Goal: Entertainment & Leisure: Browse casually

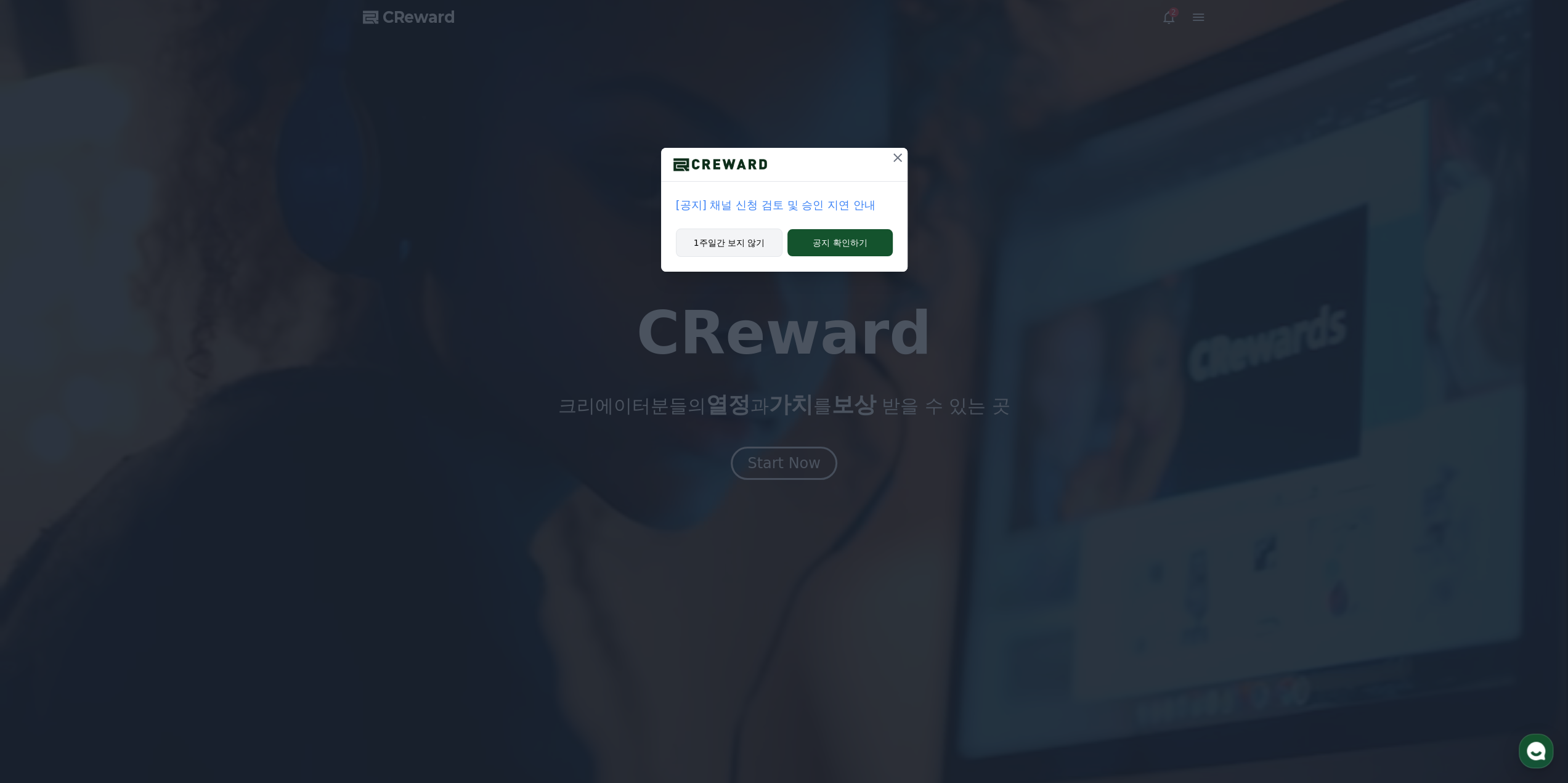
click at [753, 245] on button "1주일간 보지 않기" at bounding box center [730, 242] width 107 height 29
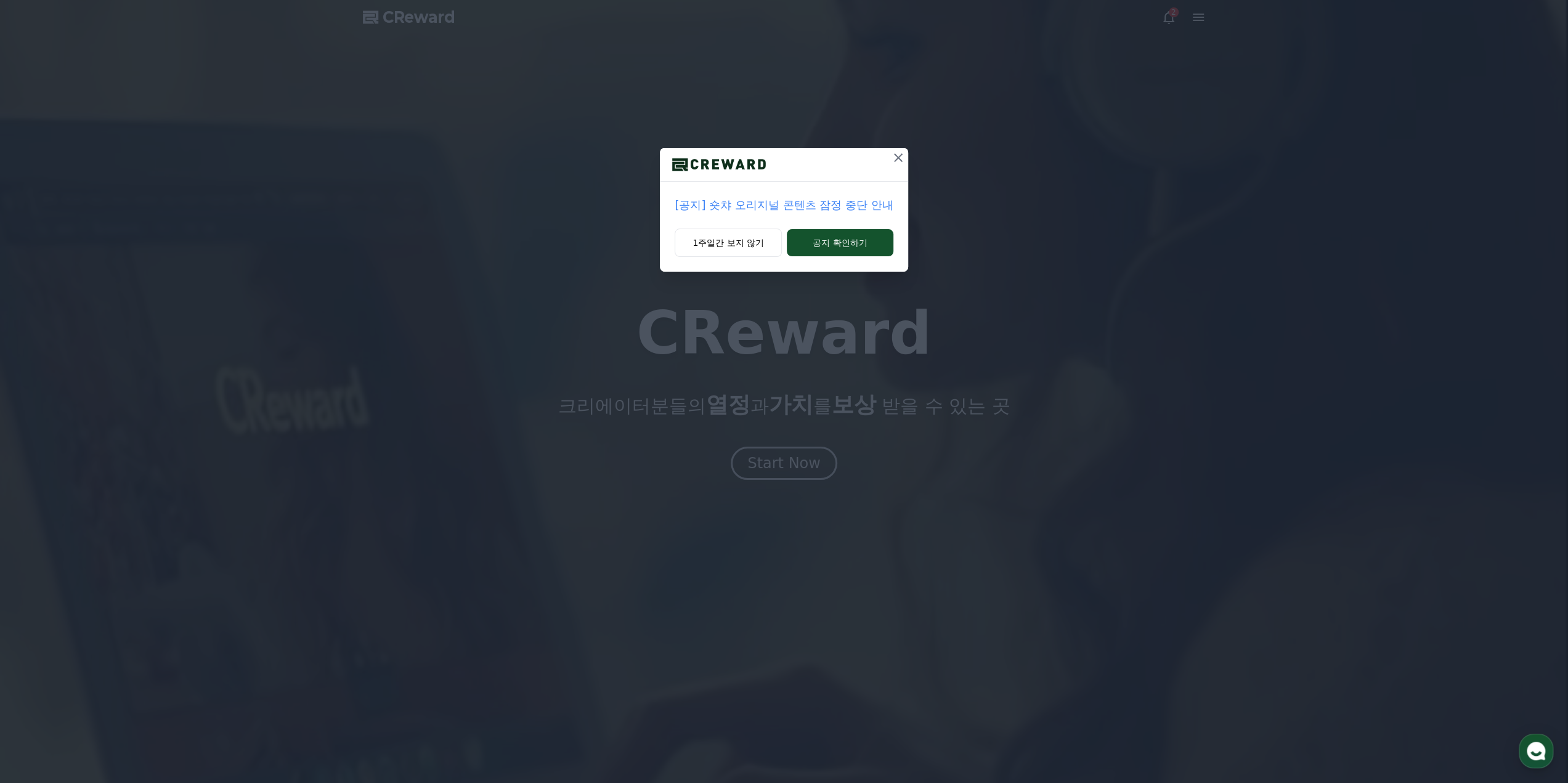
drag, startPoint x: 832, startPoint y: 242, endPoint x: 706, endPoint y: 225, distance: 127.1
click at [706, 225] on div "[공지] 숏챠 오리지널 콘텐츠 잠정 중단 안내 1주일간 보지 않기 공지 확인하기" at bounding box center [783, 210] width 247 height 124
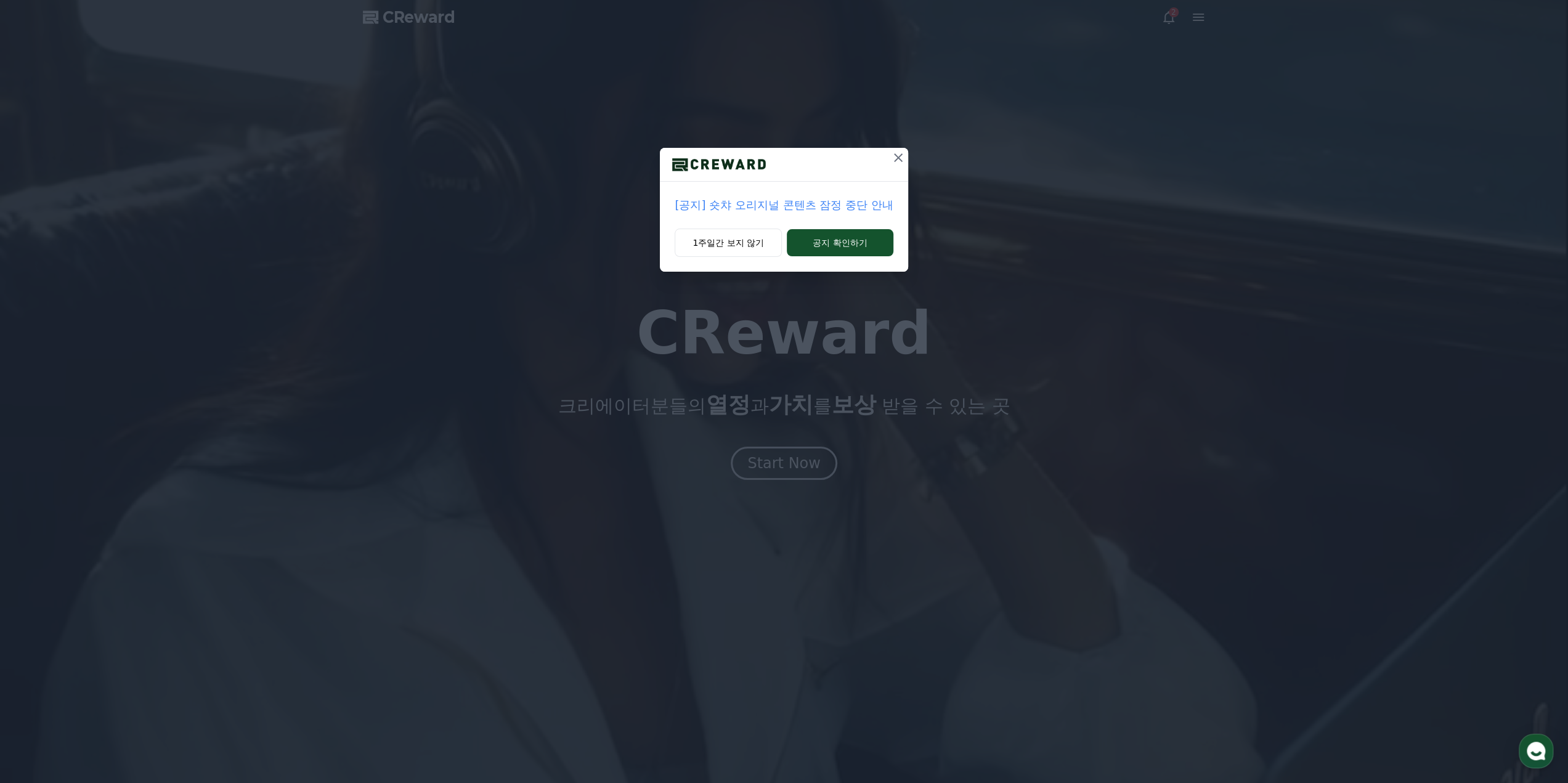
click at [705, 225] on div "[공지] 숏챠 오리지널 콘텐츠 잠정 중단 안내" at bounding box center [783, 205] width 247 height 47
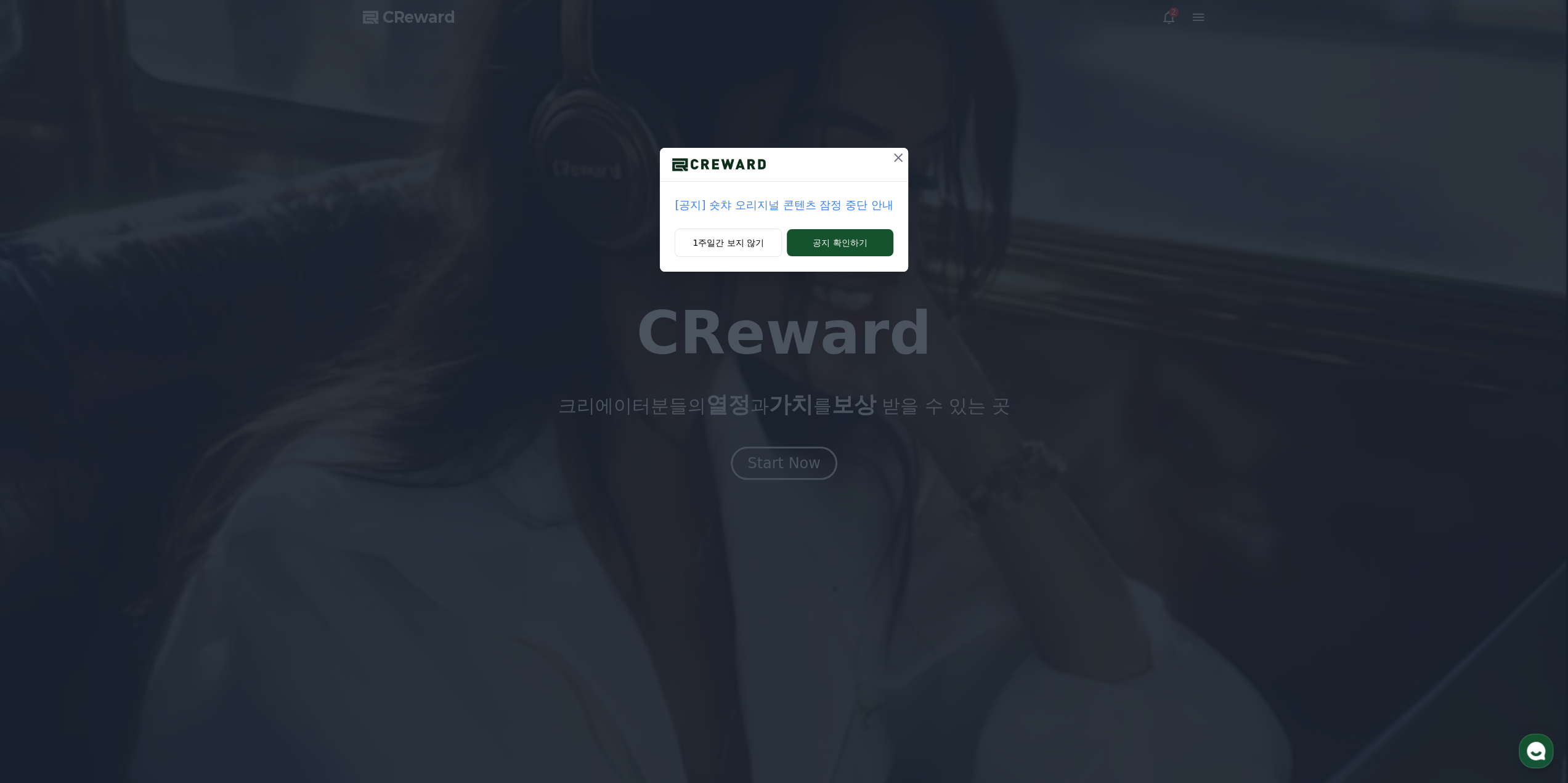
click at [708, 218] on div "[공지] 숏챠 오리지널 콘텐츠 잠정 중단 안내" at bounding box center [783, 205] width 247 height 47
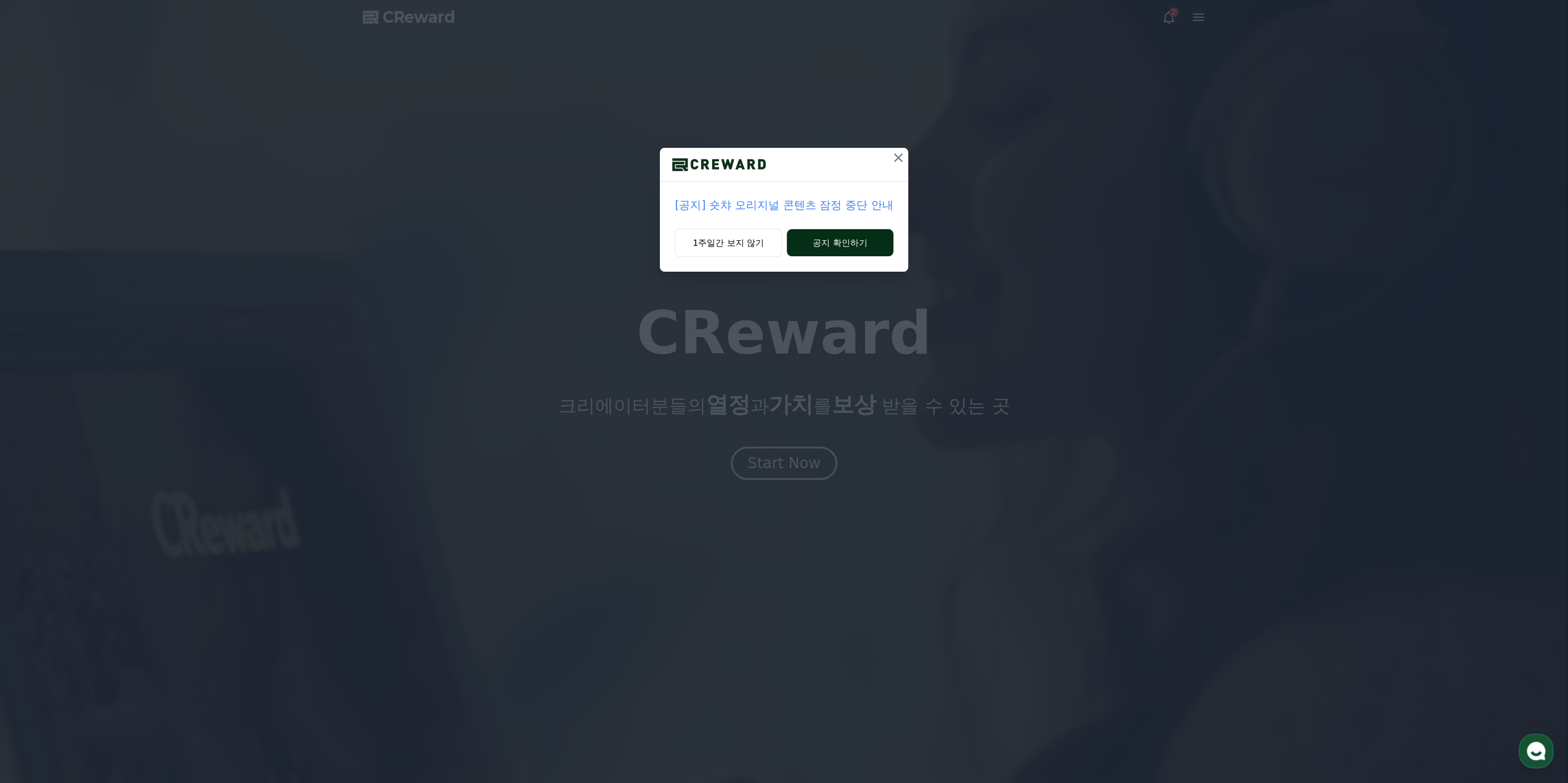
click at [818, 244] on button "공지 확인하기" at bounding box center [840, 242] width 107 height 27
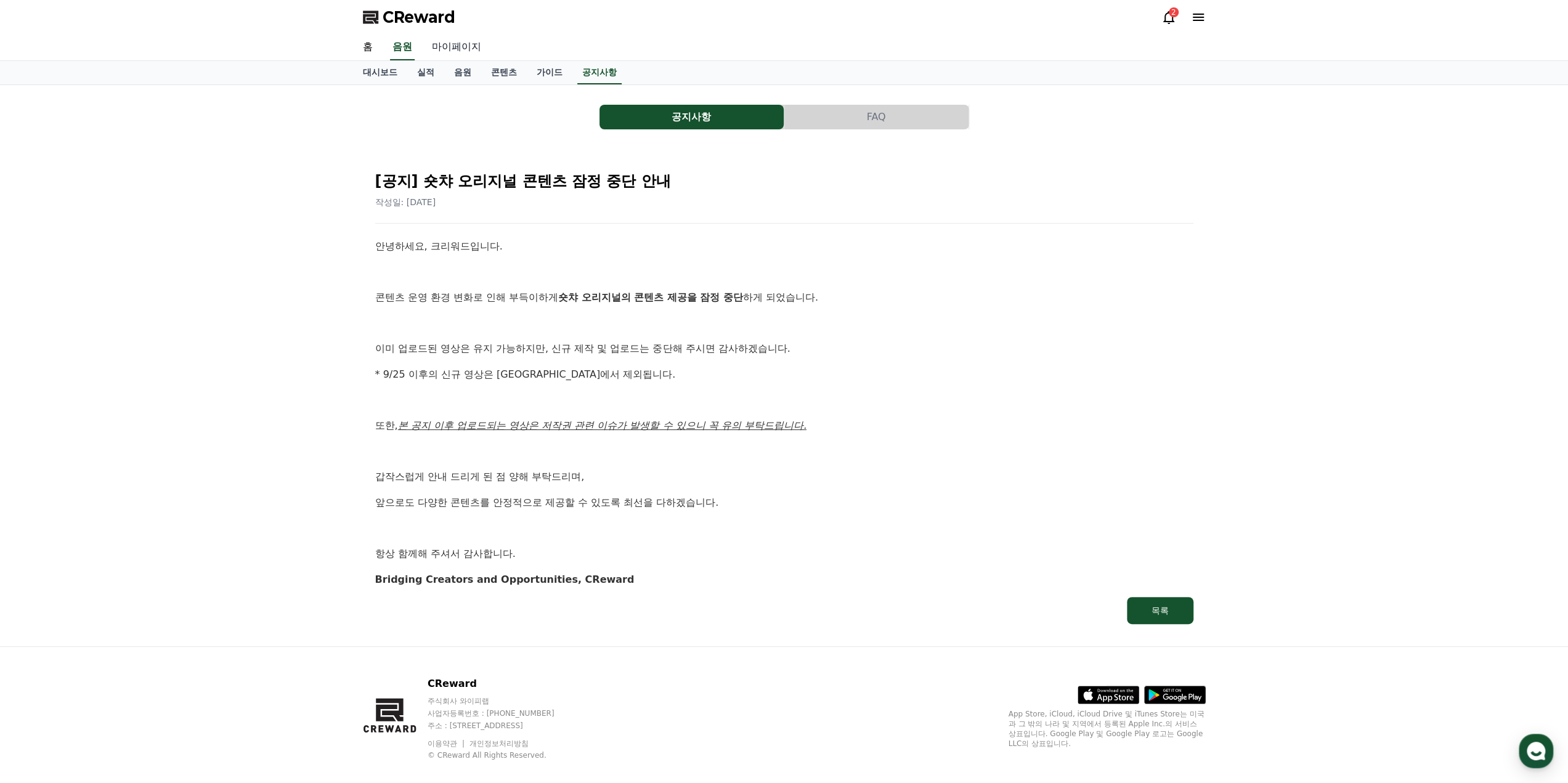
click at [450, 51] on link "마이페이지" at bounding box center [456, 47] width 69 height 26
select select "**********"
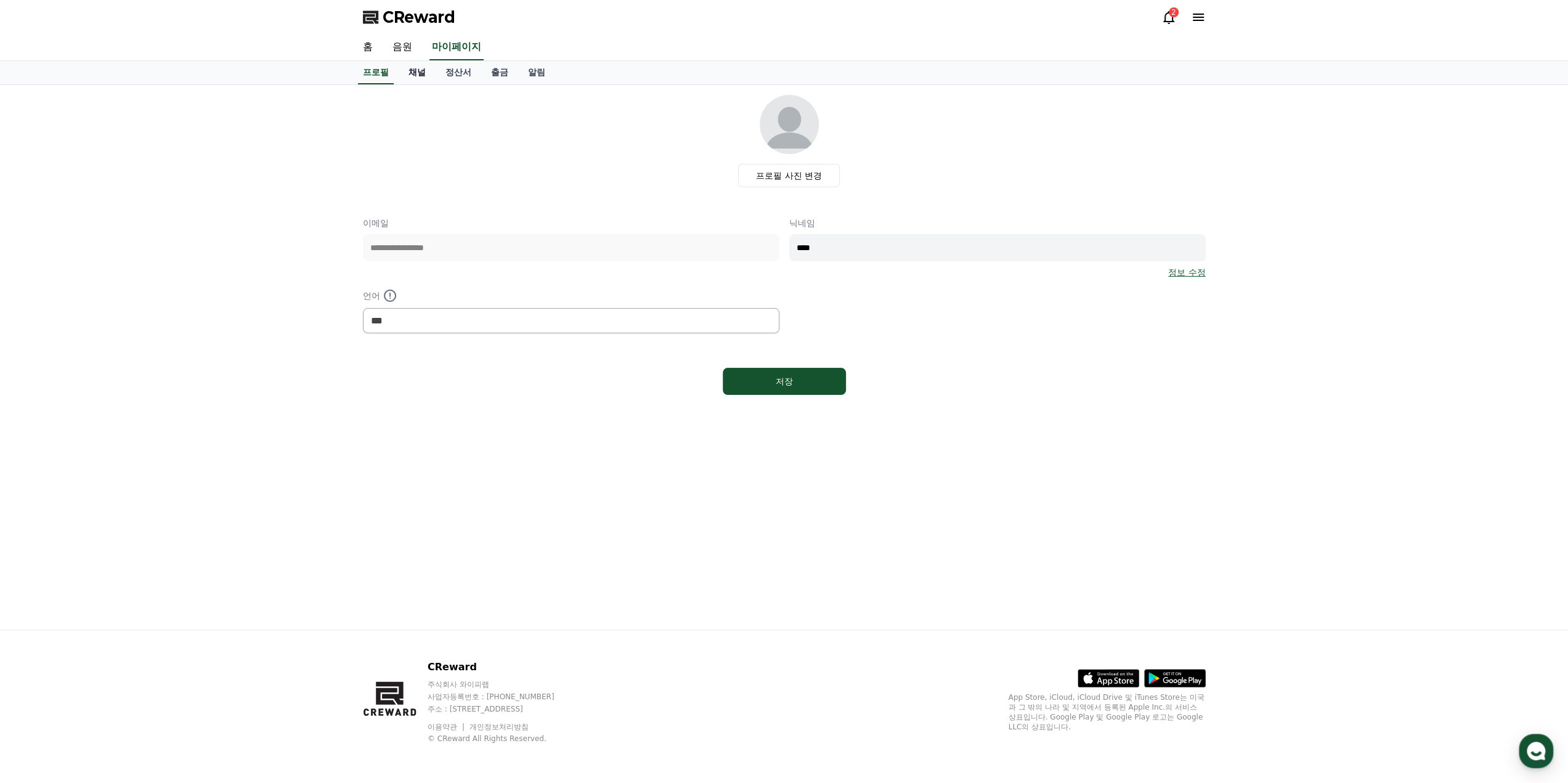
click at [415, 76] on link "채널" at bounding box center [417, 73] width 37 height 24
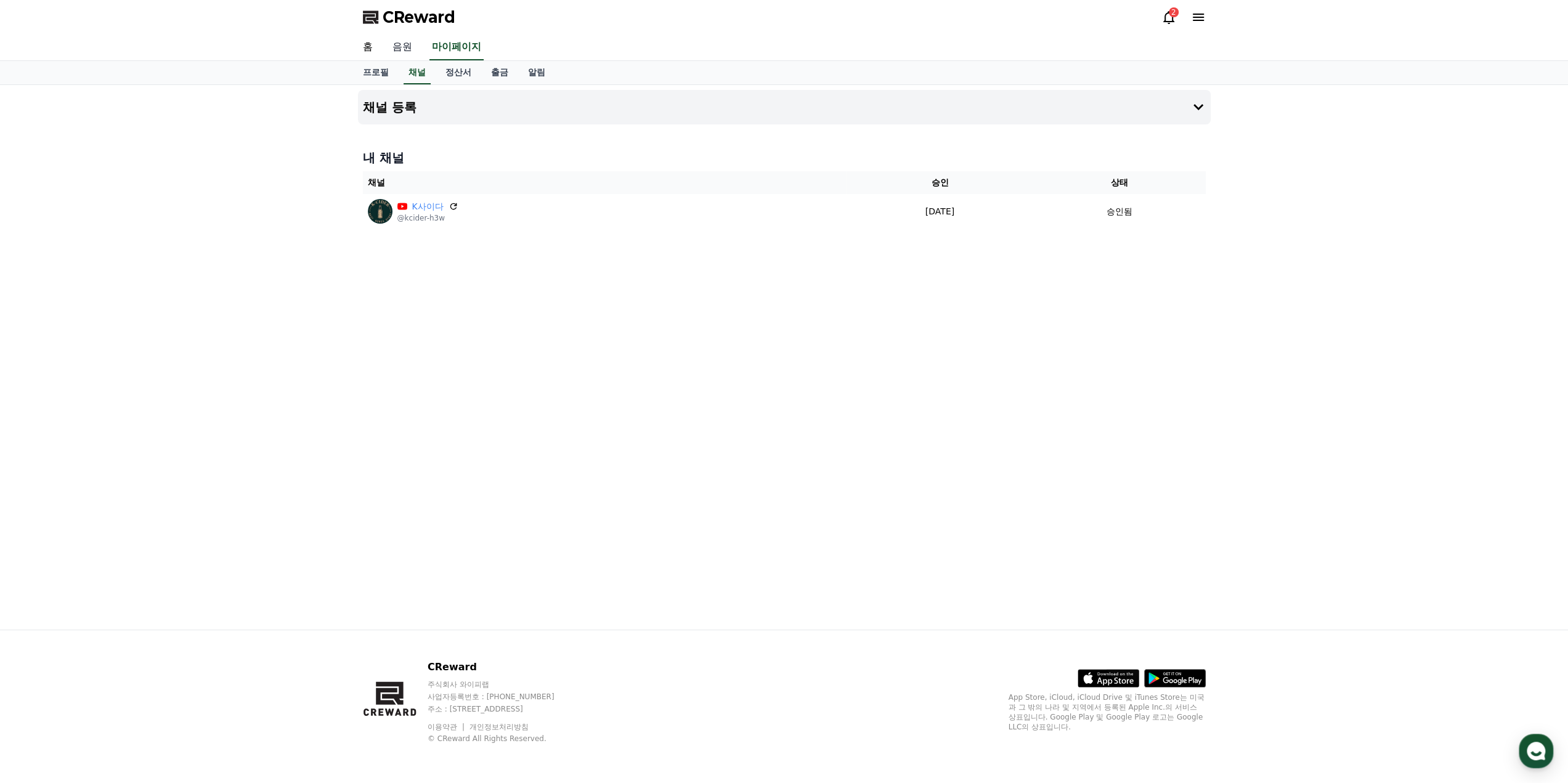
click at [398, 51] on link "음원" at bounding box center [402, 47] width 40 height 26
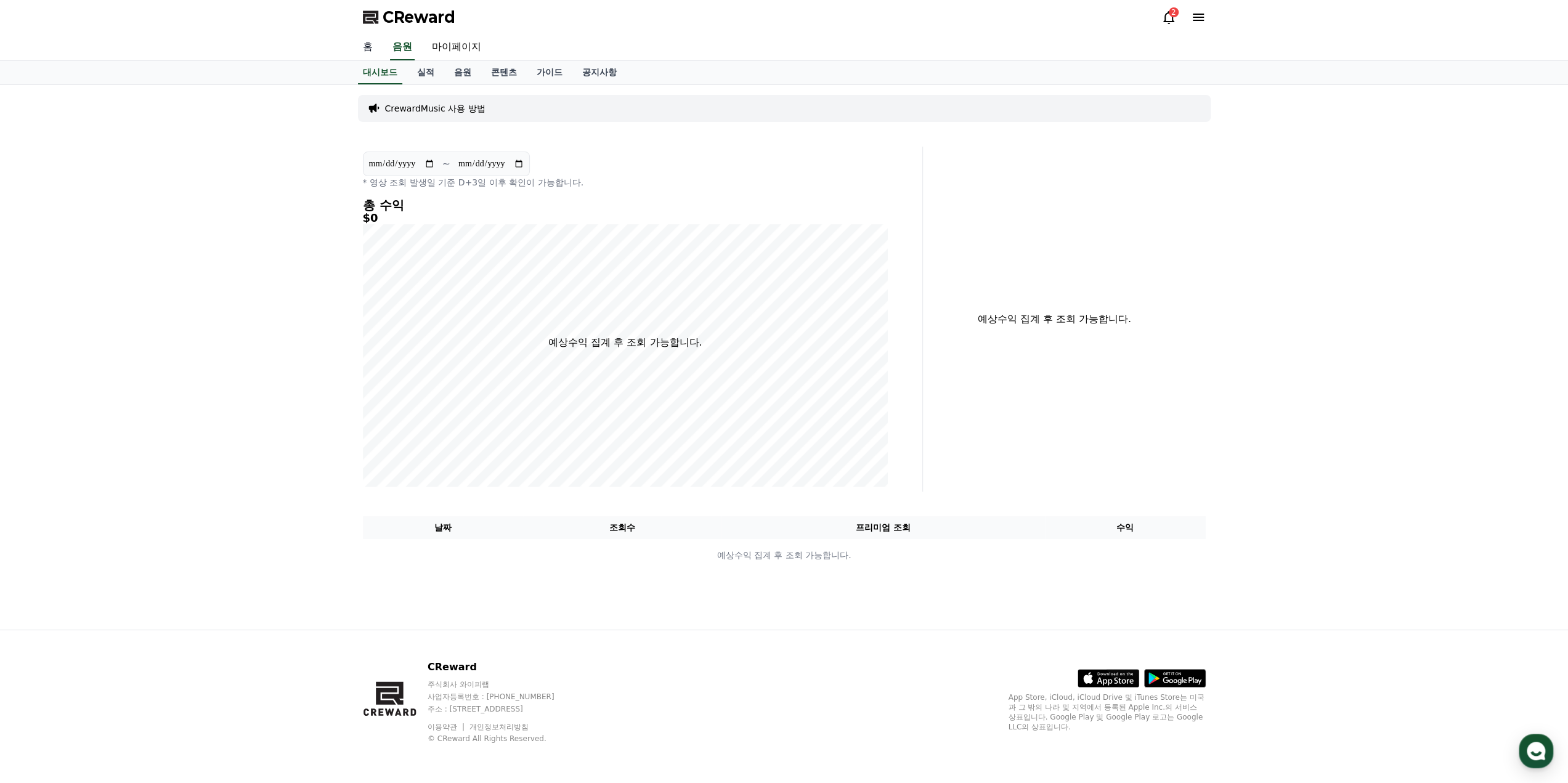
click at [369, 51] on link "홈" at bounding box center [368, 47] width 29 height 26
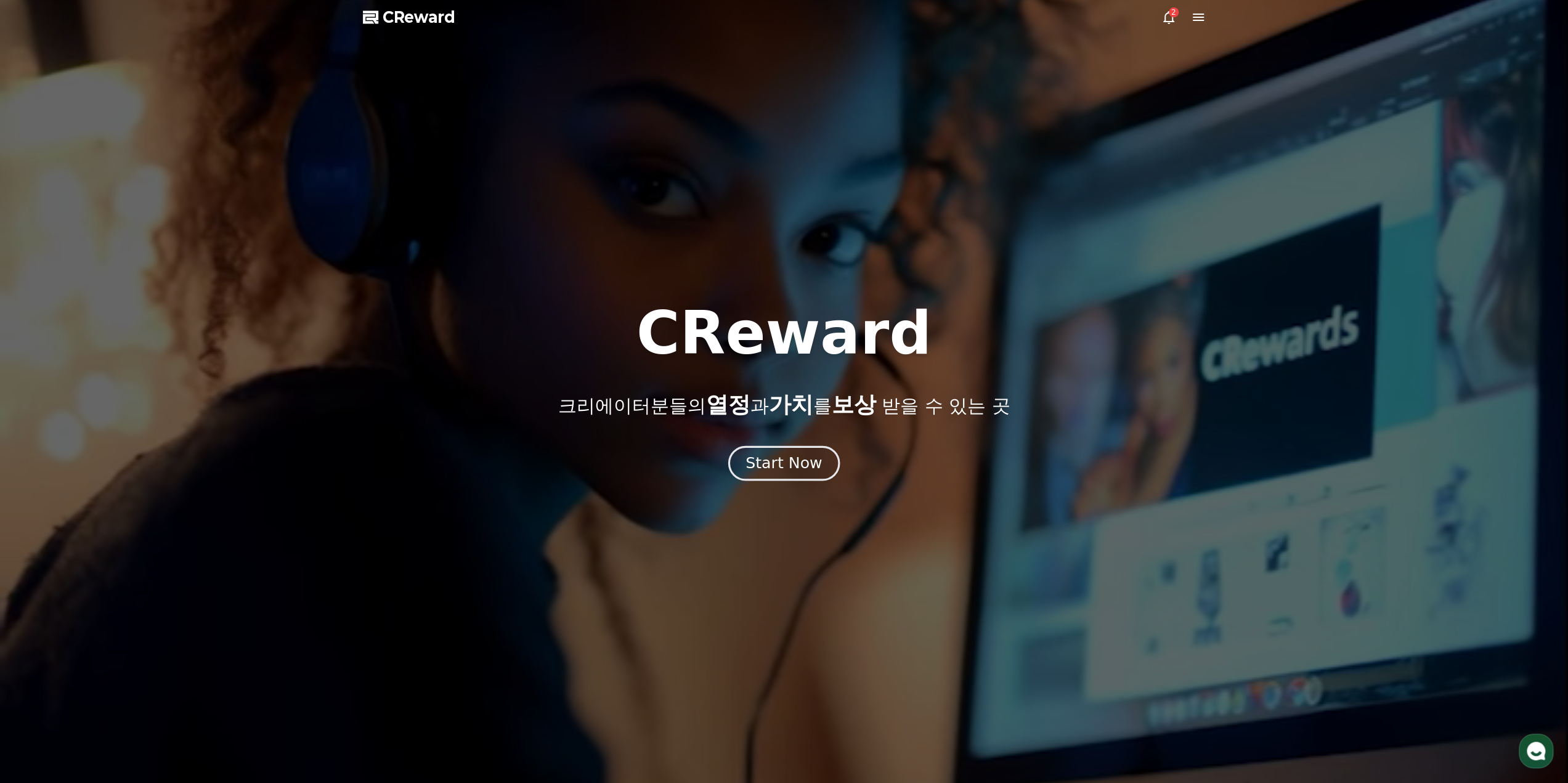
click at [801, 459] on div "Start Now" at bounding box center [784, 463] width 77 height 21
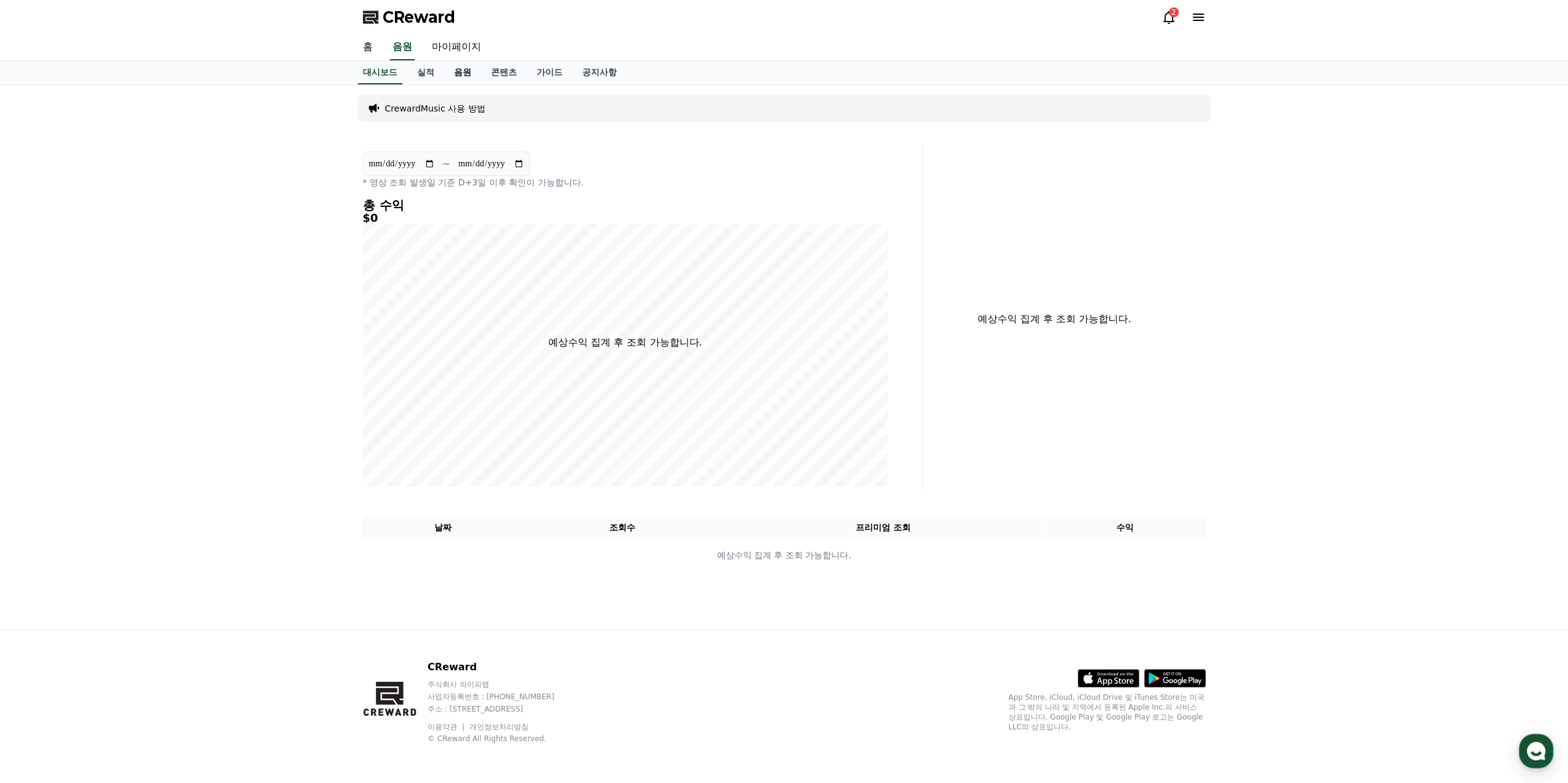
click at [466, 72] on link "음원" at bounding box center [463, 73] width 37 height 24
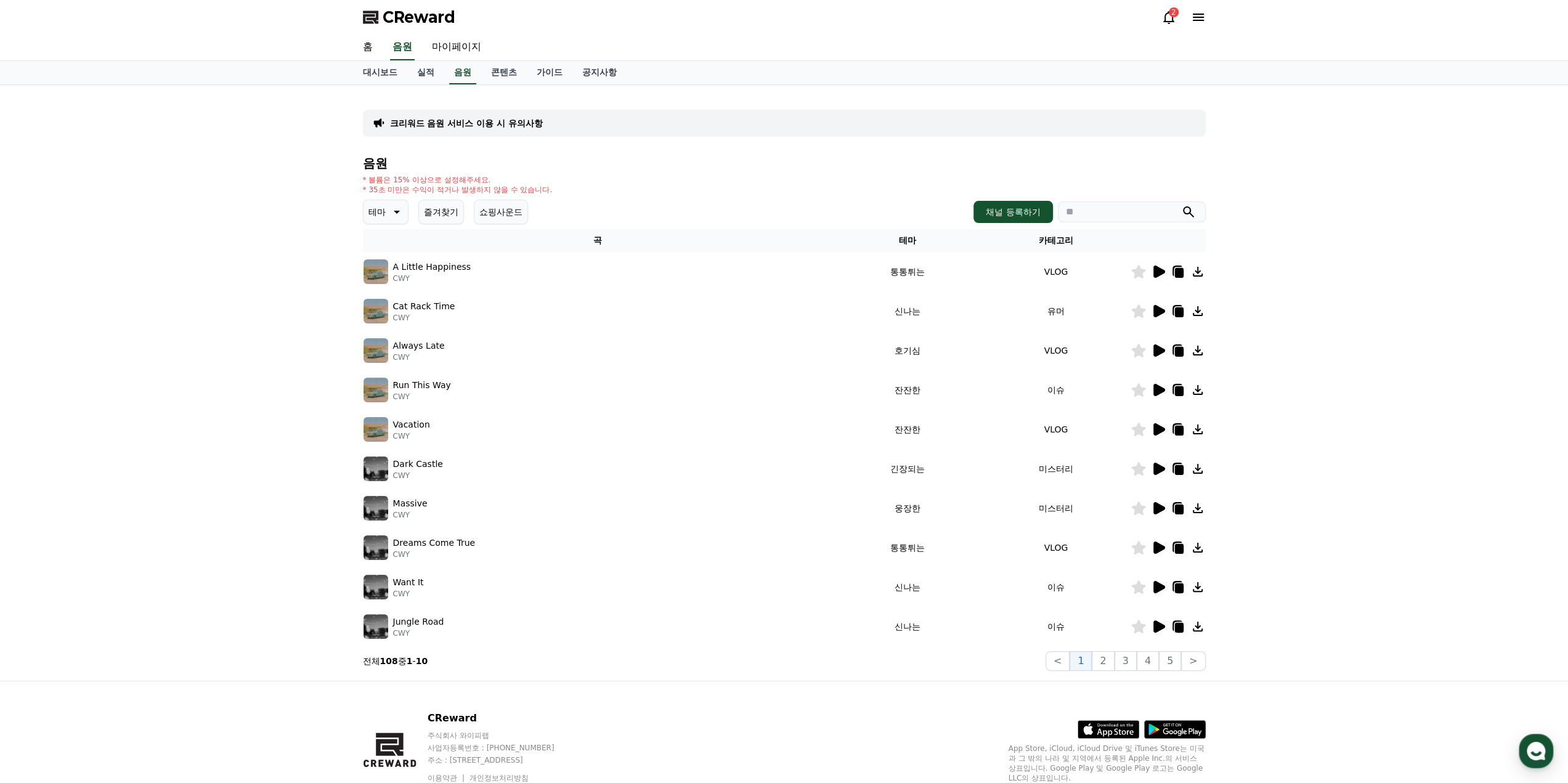
click at [397, 212] on icon at bounding box center [397, 212] width 6 height 3
click at [381, 263] on button "웅장한" at bounding box center [382, 260] width 36 height 27
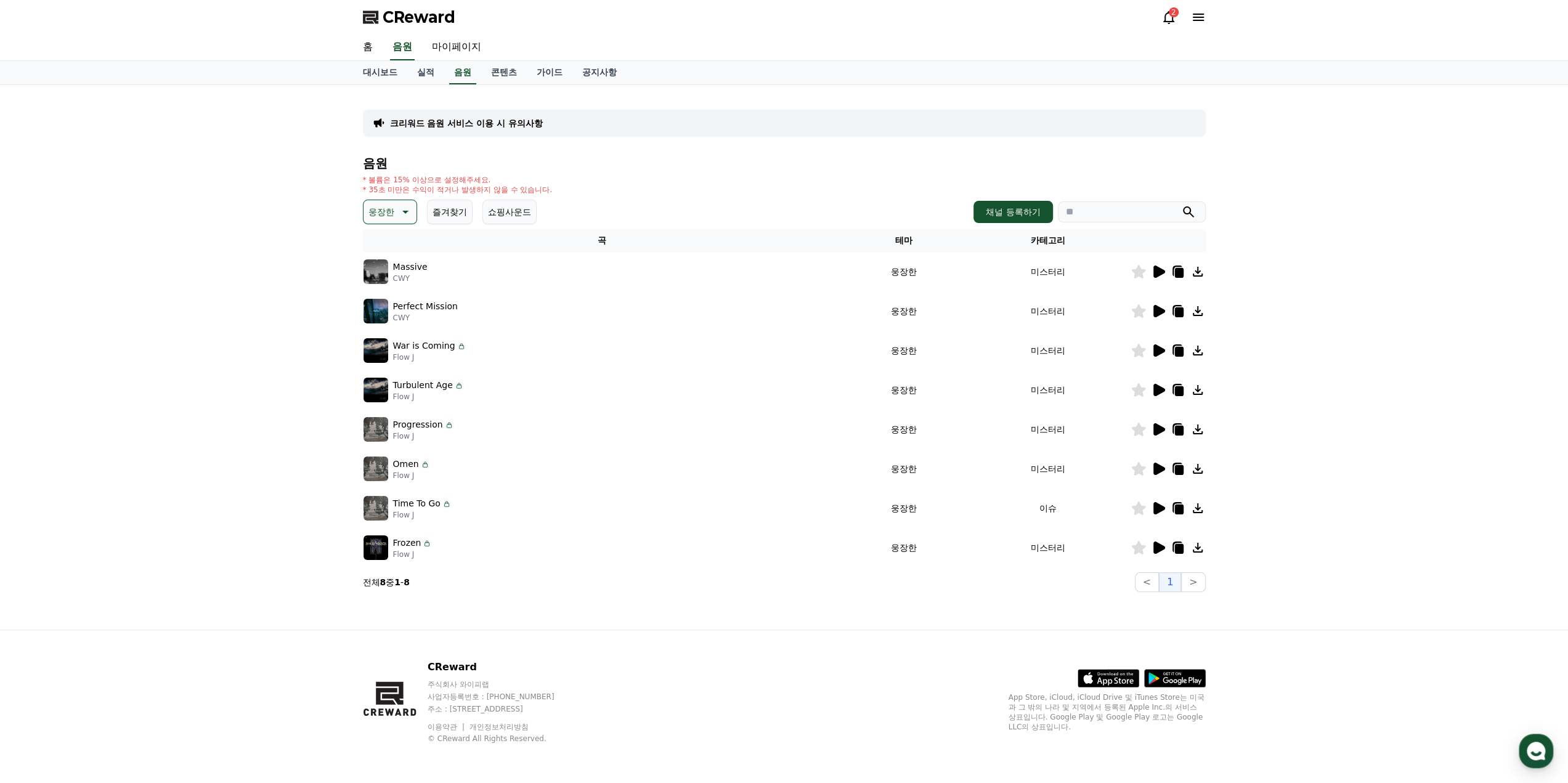
click at [1152, 276] on icon at bounding box center [1158, 271] width 15 height 15
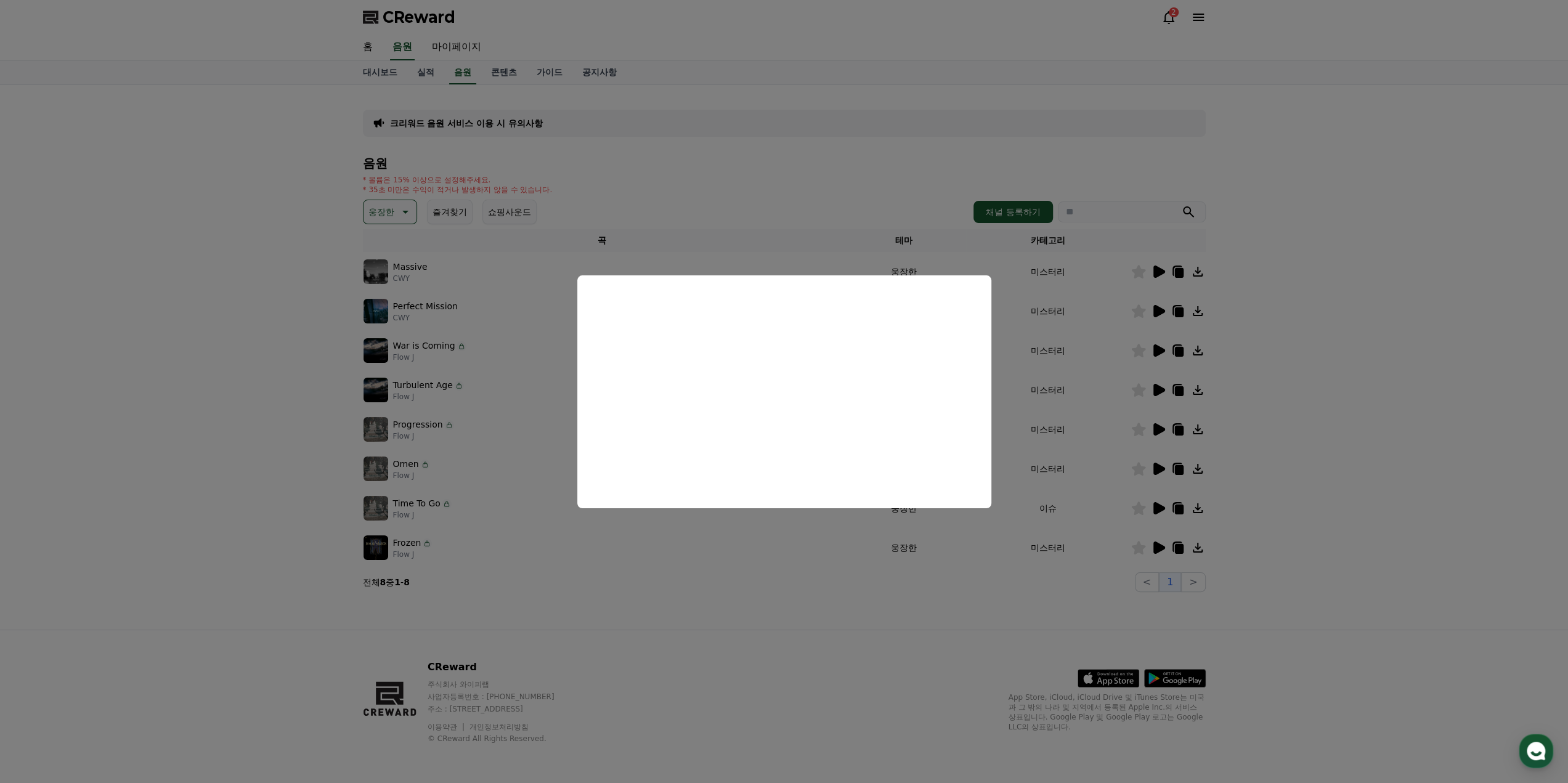
click at [1160, 311] on button "close modal" at bounding box center [784, 392] width 1568 height 783
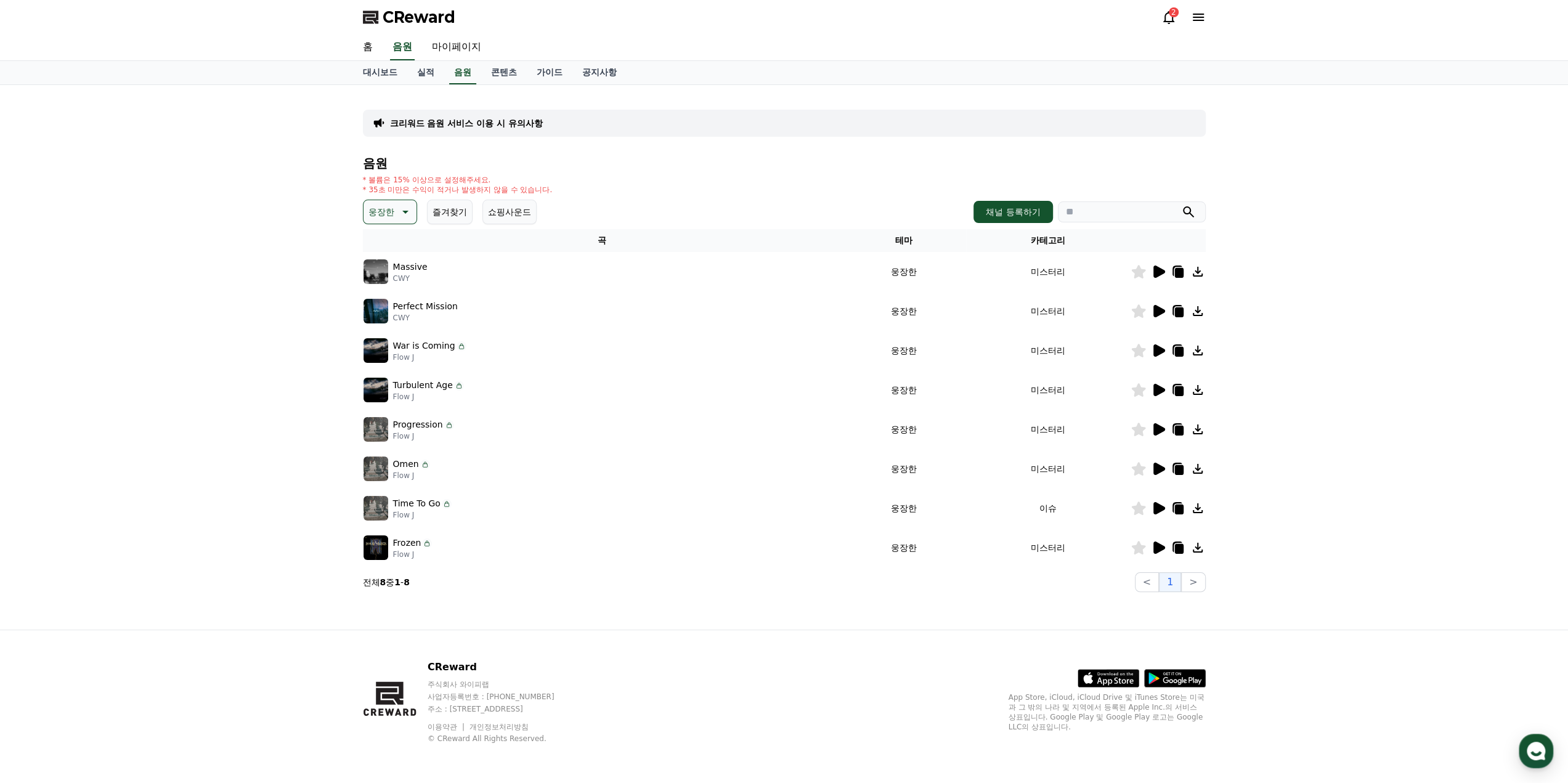
click at [1156, 312] on icon at bounding box center [1159, 311] width 12 height 13
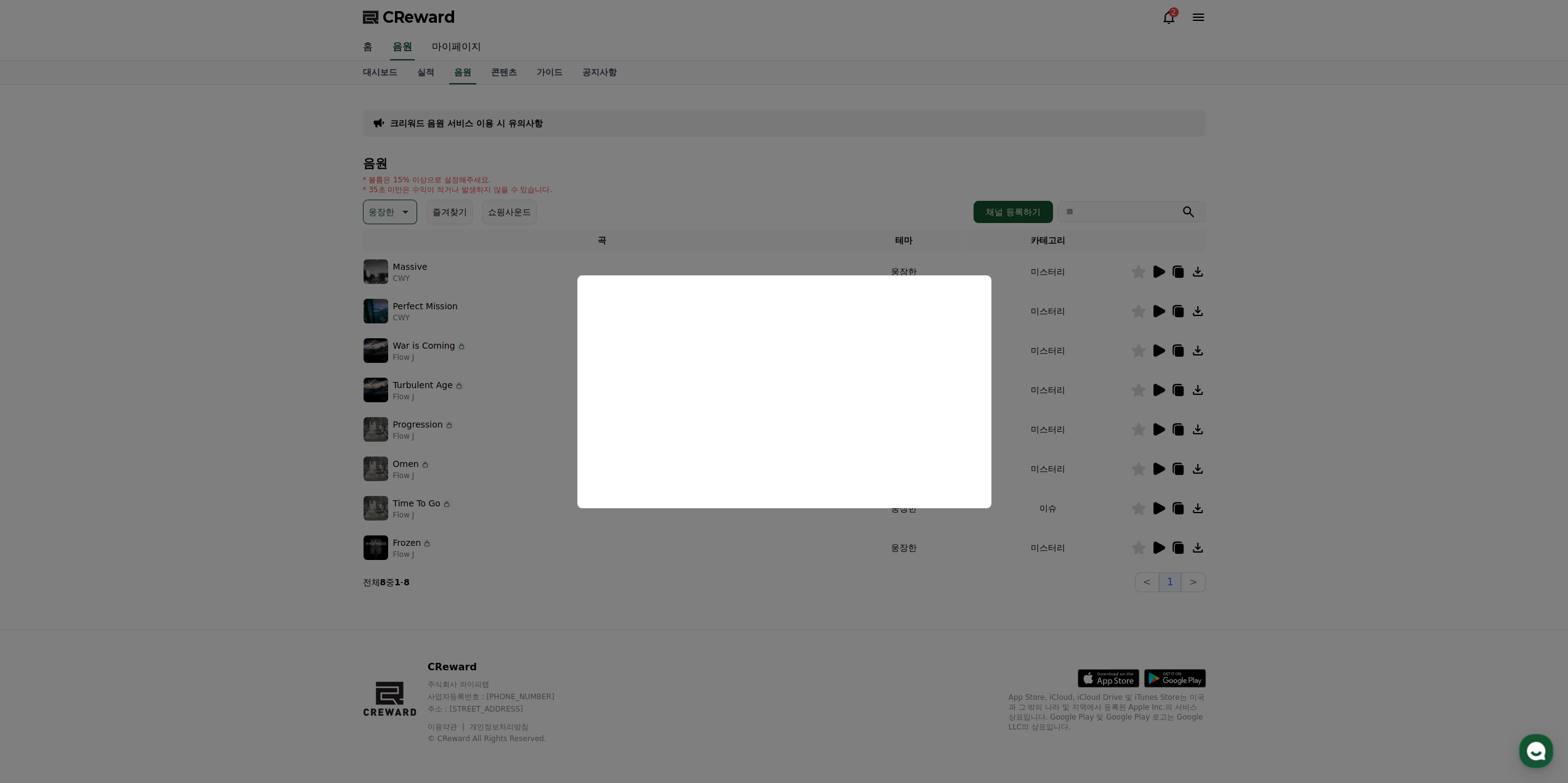
click at [1160, 350] on button "close modal" at bounding box center [784, 392] width 1568 height 783
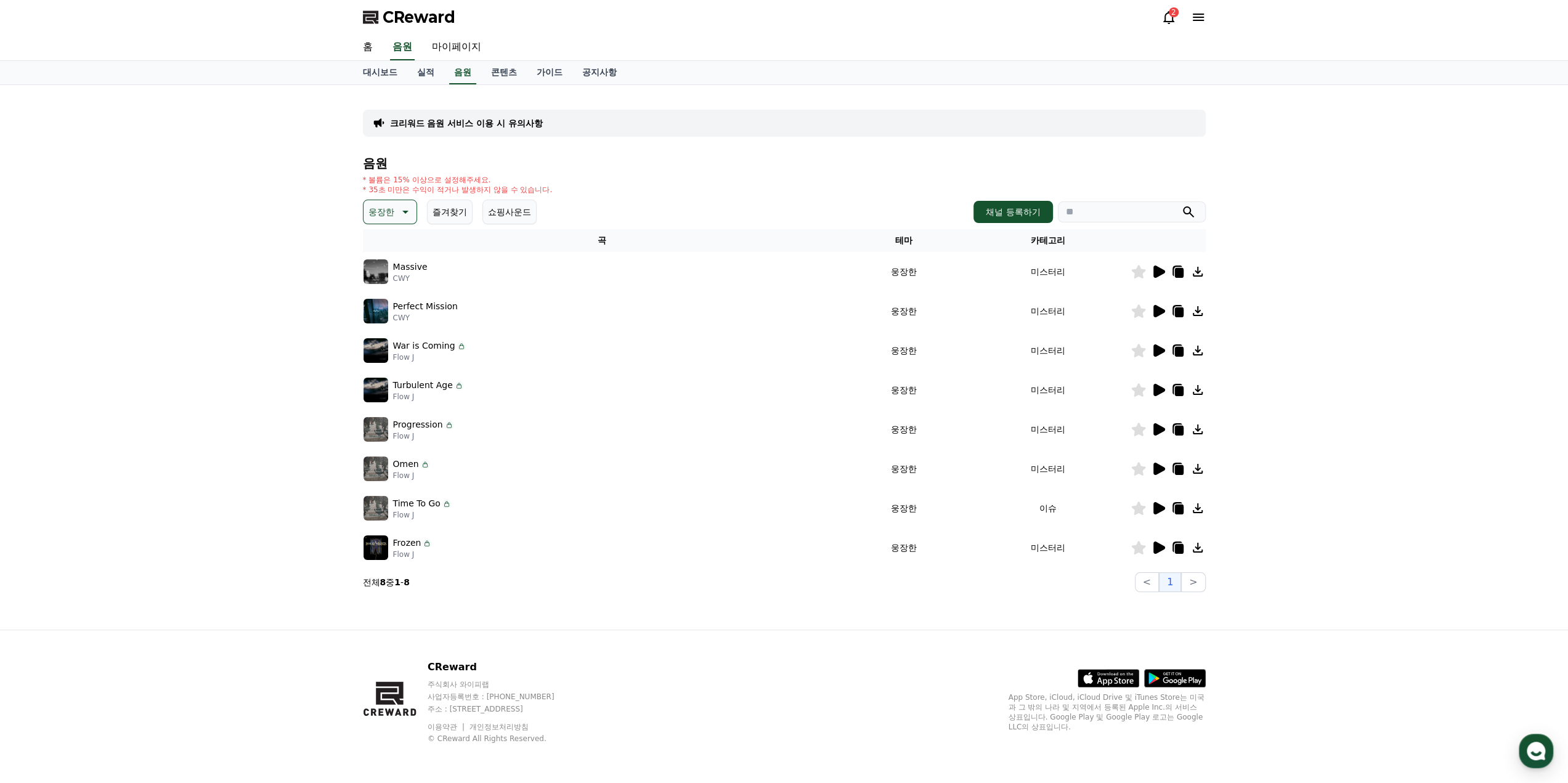
click at [1159, 352] on icon at bounding box center [1159, 350] width 12 height 13
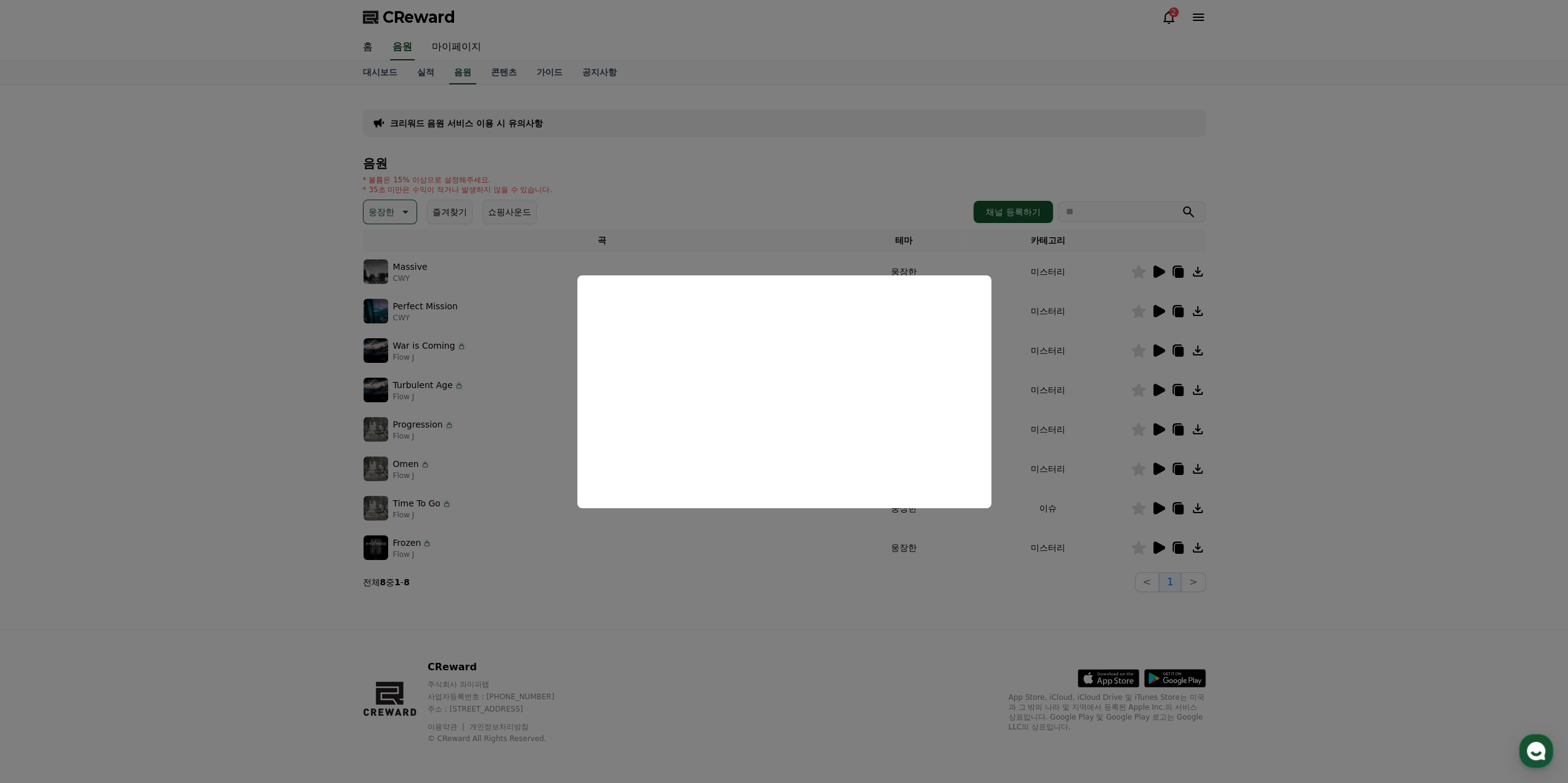
click at [1091, 369] on button "close modal" at bounding box center [784, 392] width 1568 height 783
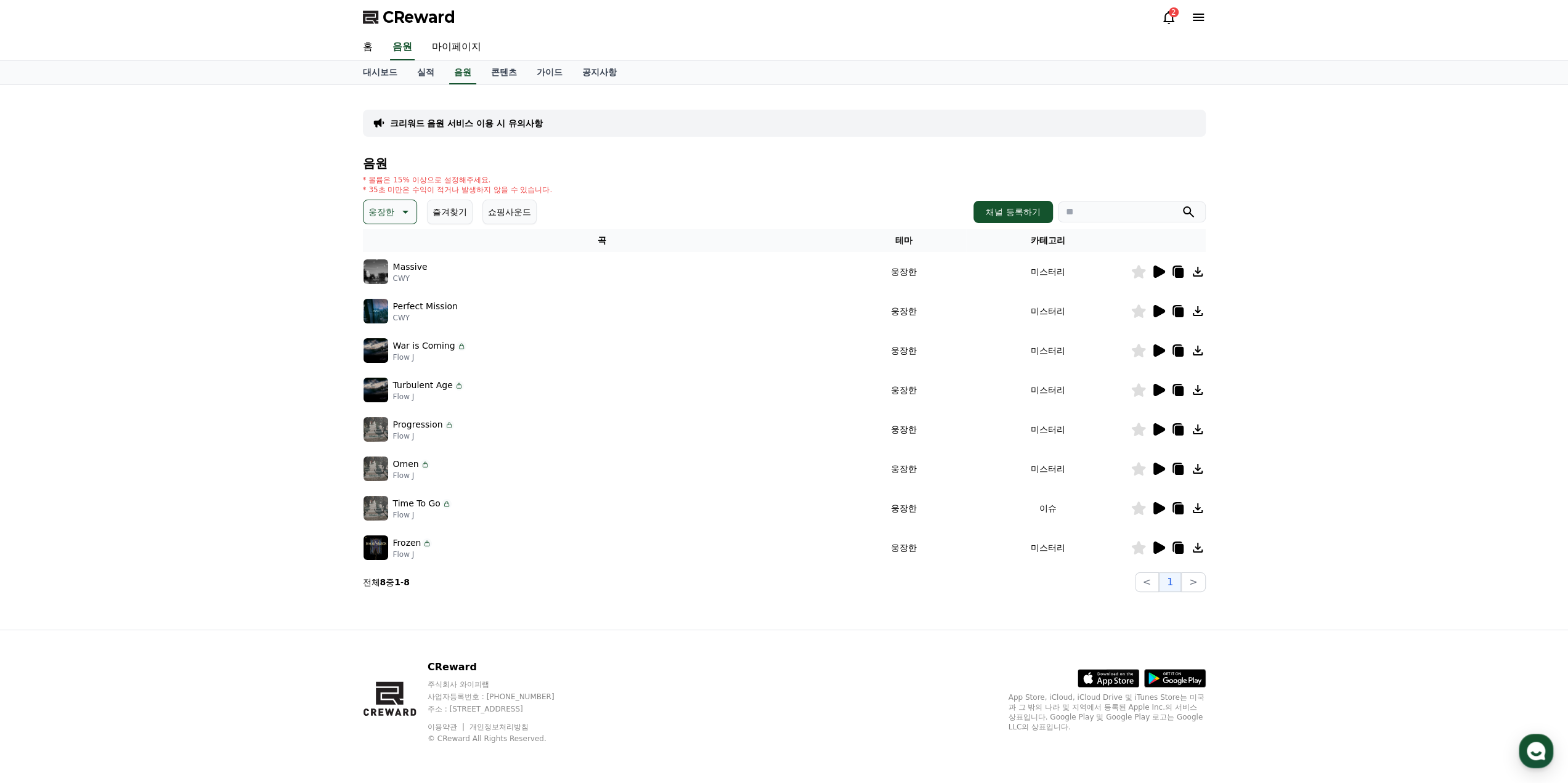
click at [1155, 390] on icon at bounding box center [1159, 390] width 12 height 13
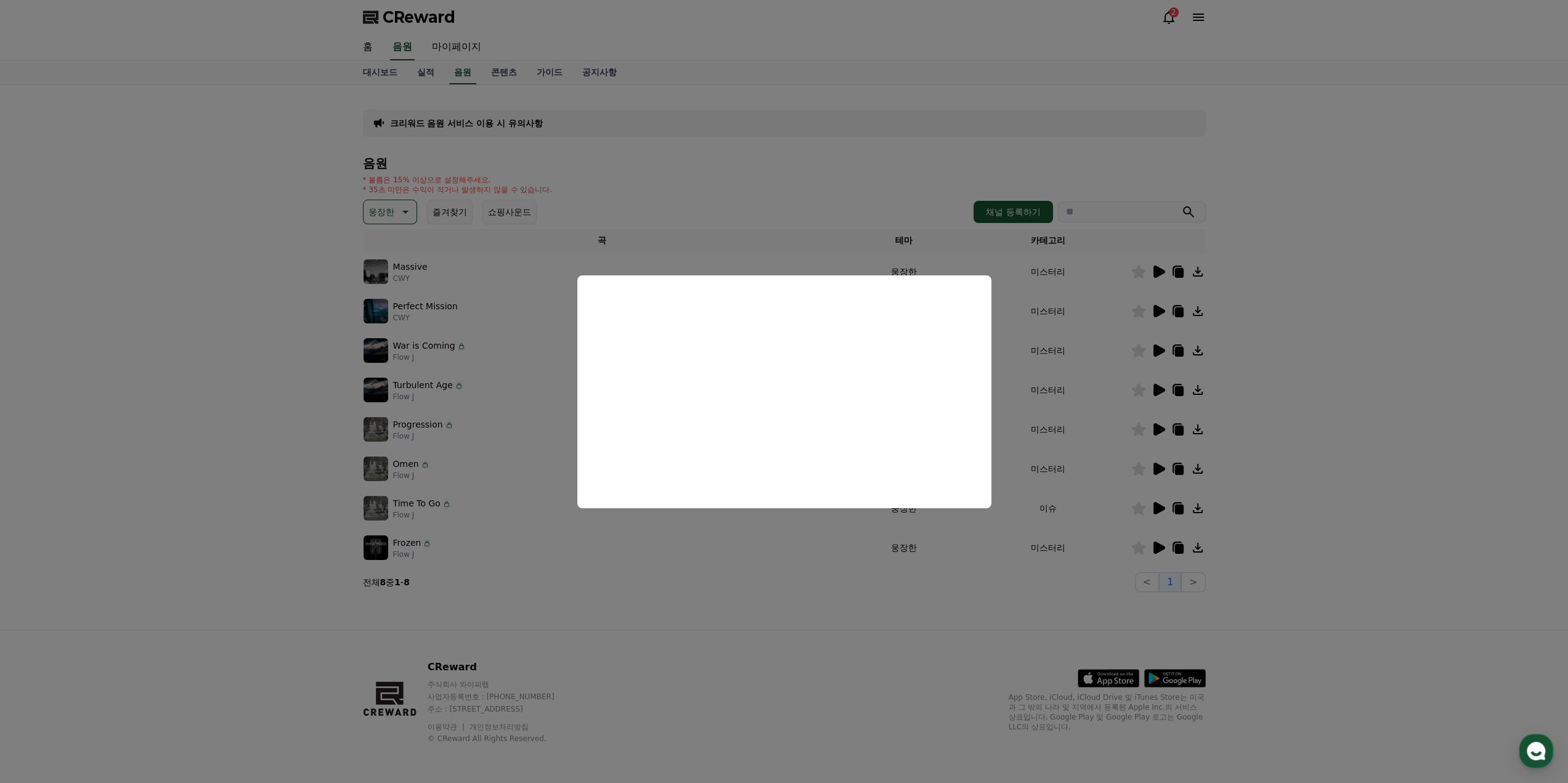
click at [1015, 410] on button "close modal" at bounding box center [784, 392] width 1568 height 783
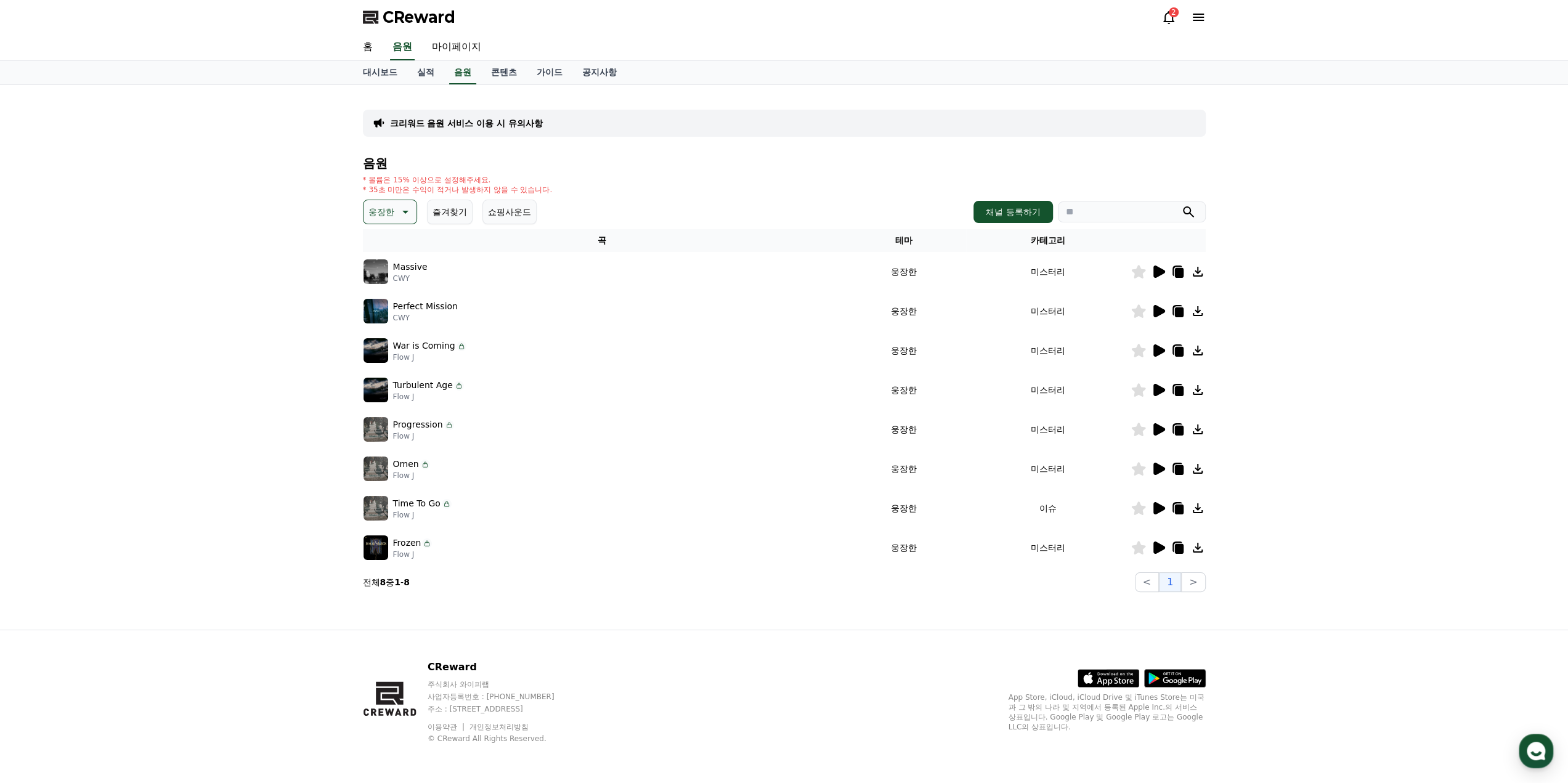
click at [1156, 271] on icon at bounding box center [1159, 272] width 12 height 13
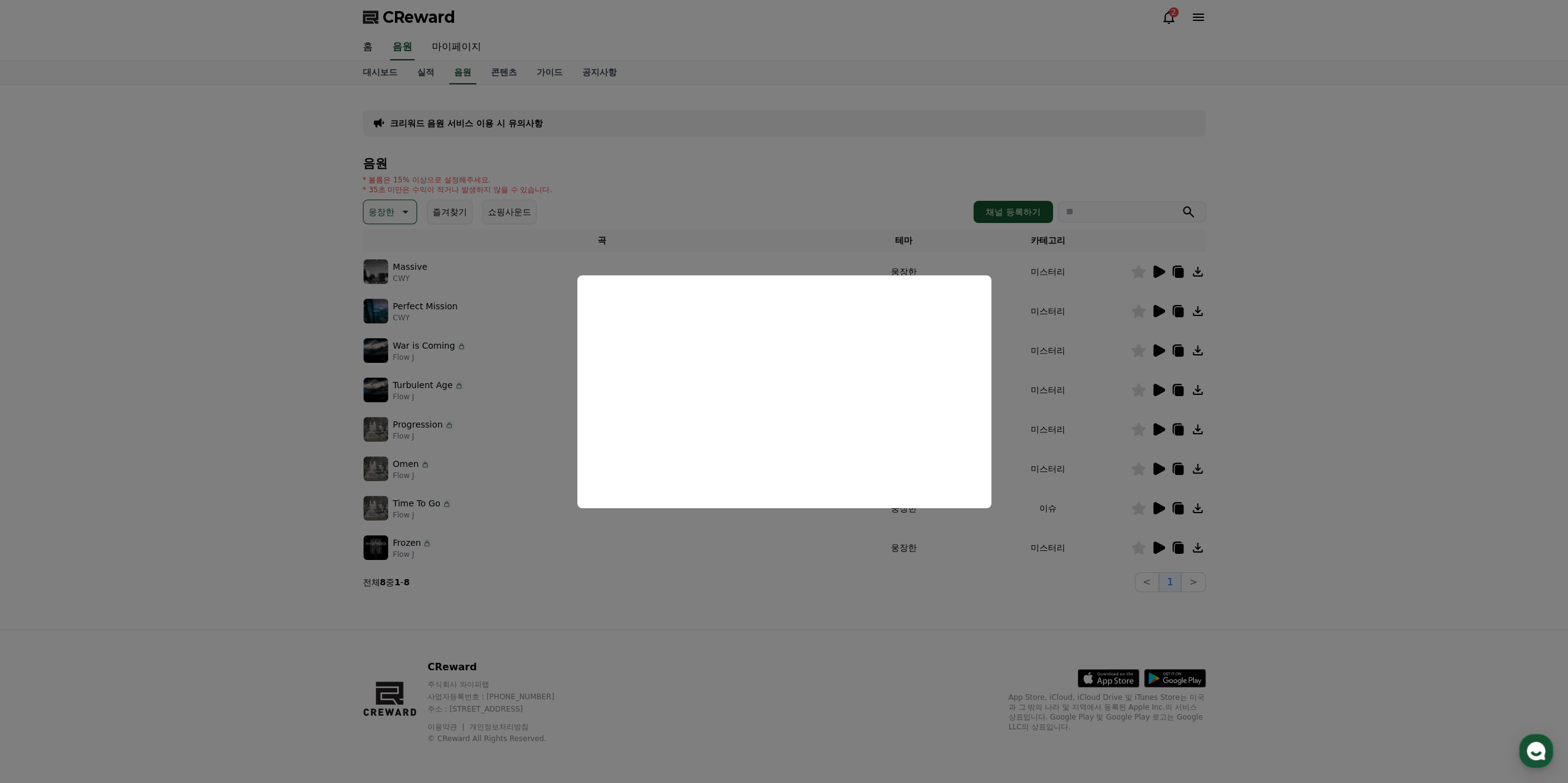
click at [1081, 369] on button "close modal" at bounding box center [784, 392] width 1568 height 783
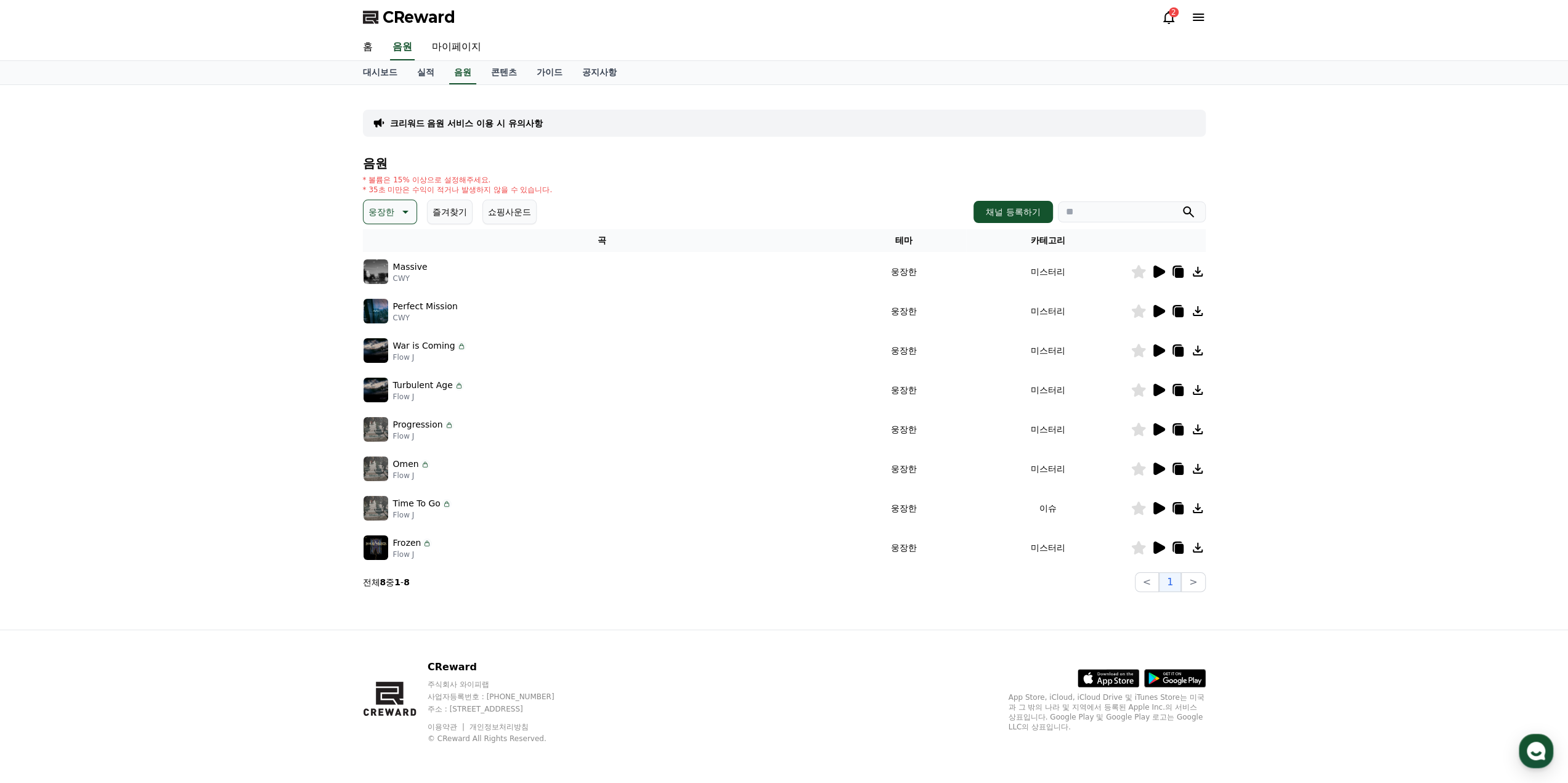
click at [1158, 434] on icon at bounding box center [1158, 429] width 15 height 15
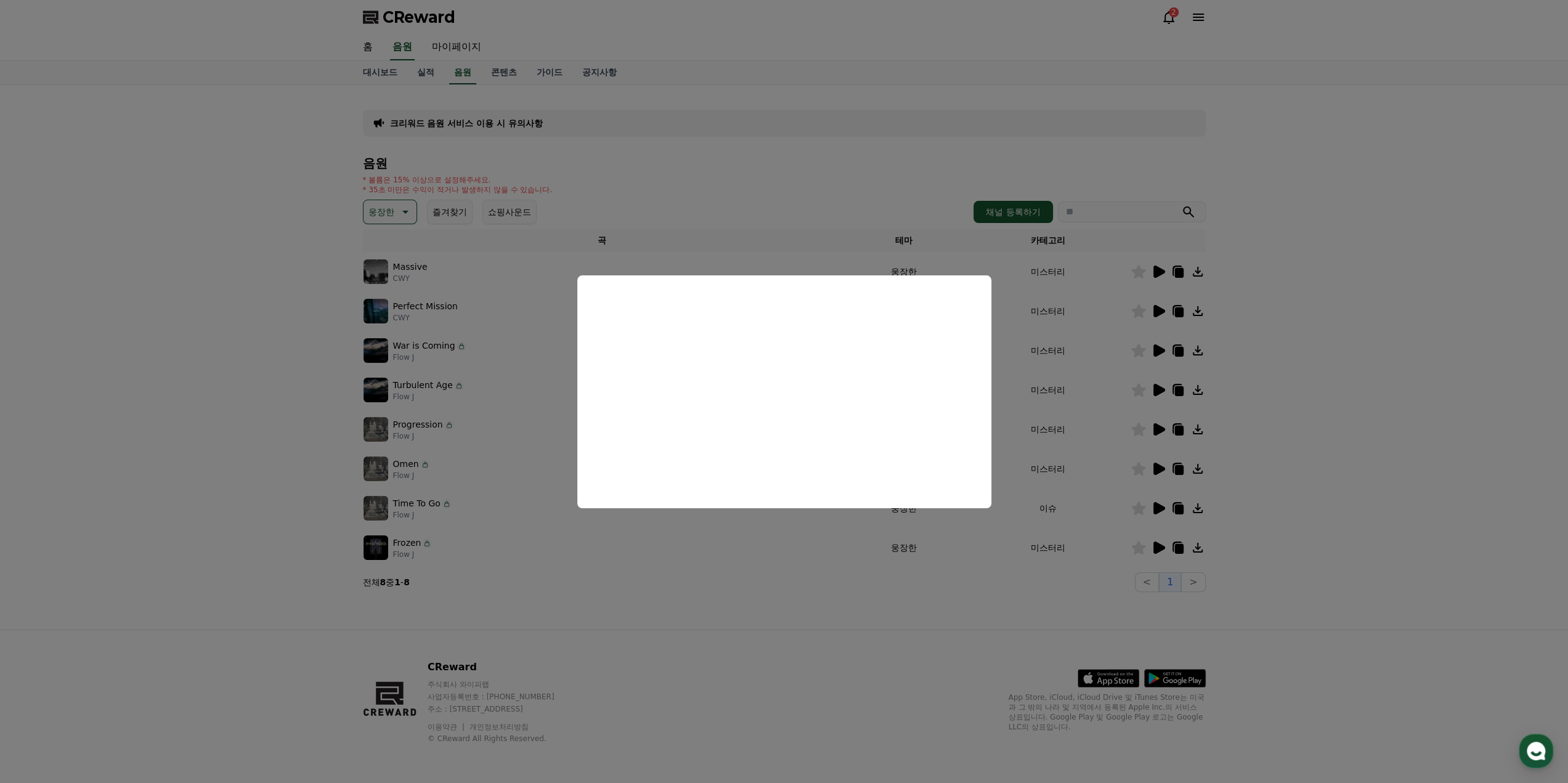
click at [1075, 380] on button "close modal" at bounding box center [784, 392] width 1568 height 783
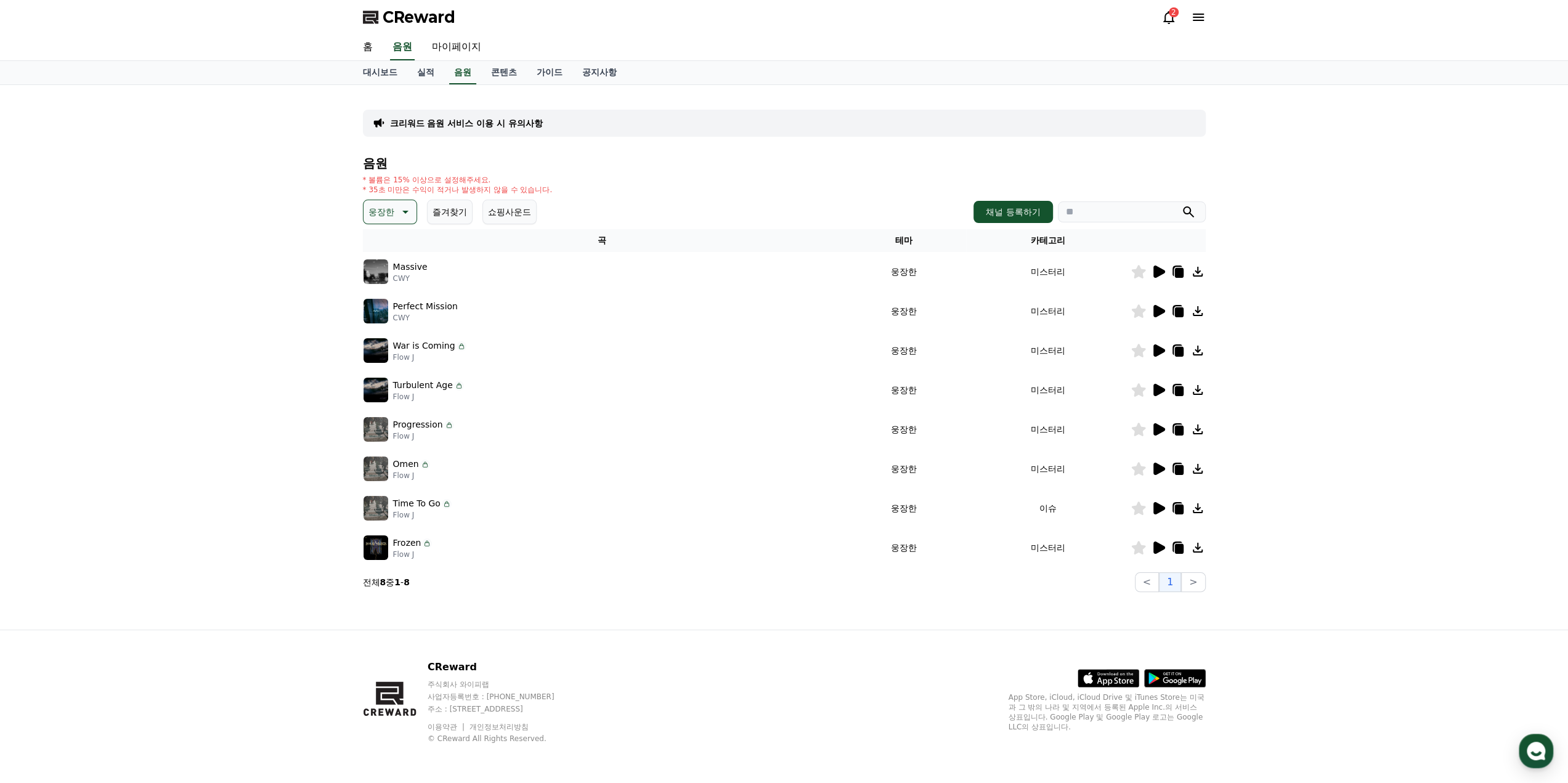
click at [1158, 548] on icon at bounding box center [1159, 548] width 12 height 13
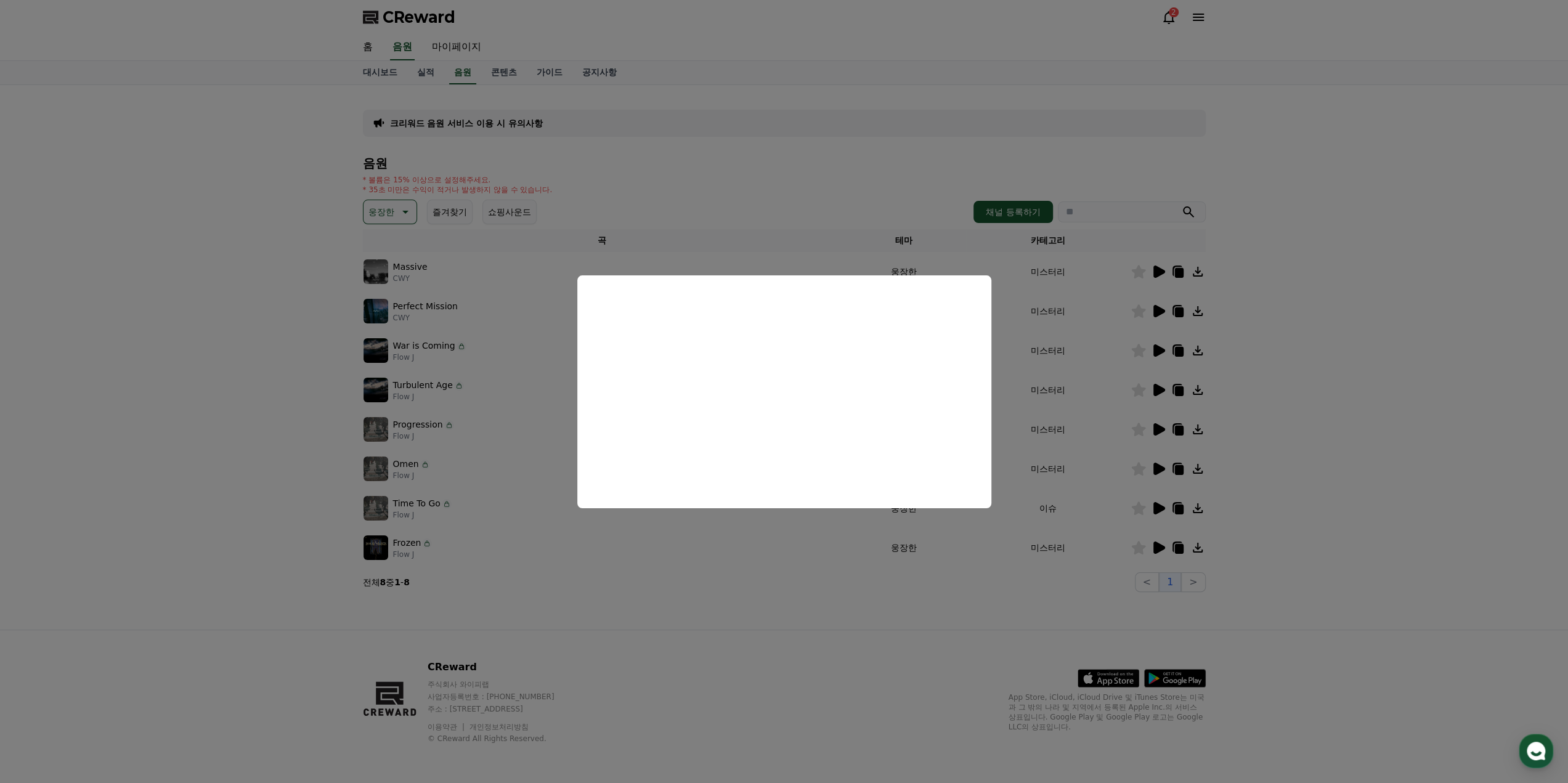
click at [1020, 398] on button "close modal" at bounding box center [784, 392] width 1568 height 783
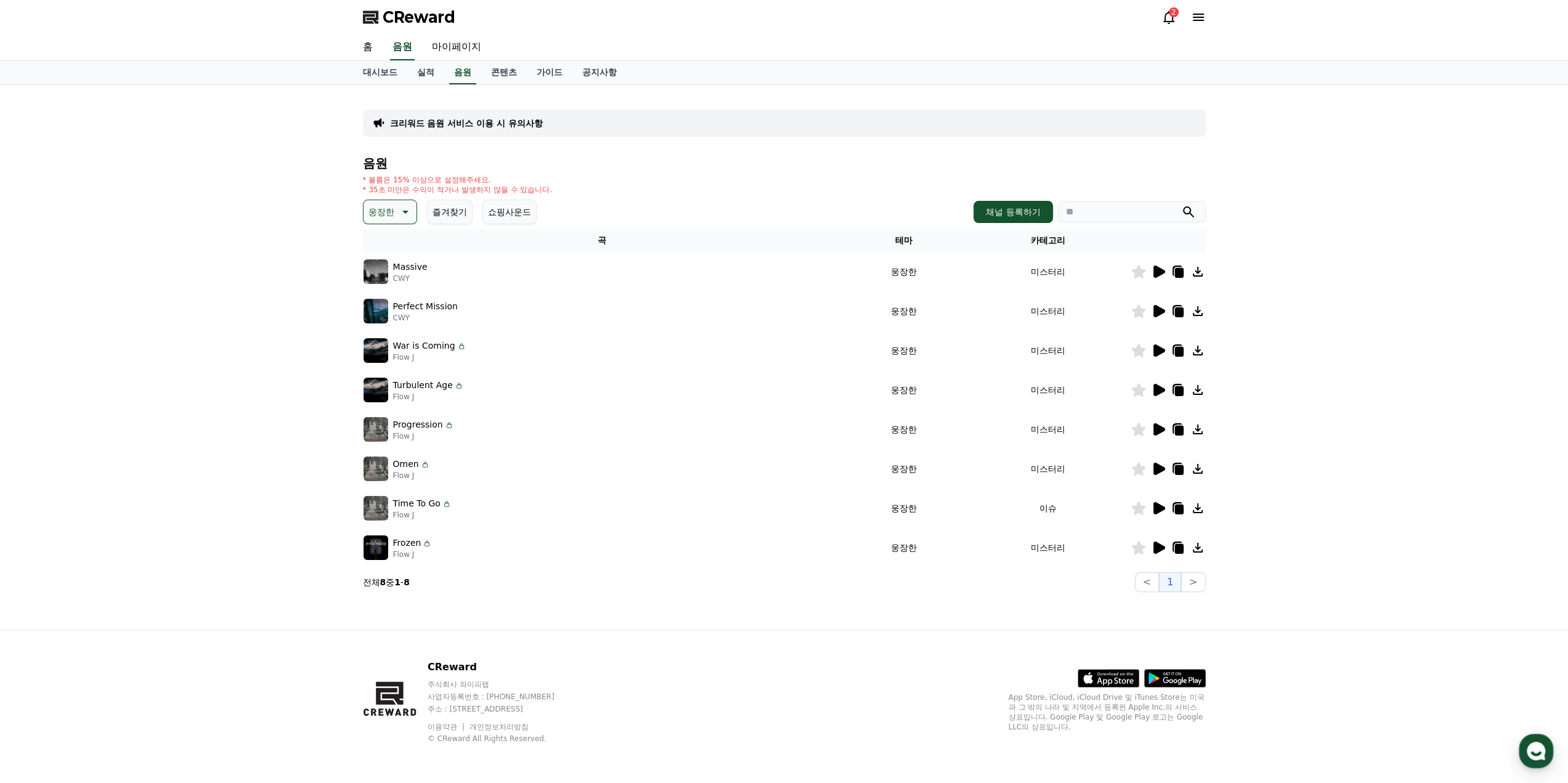
click at [1179, 272] on icon at bounding box center [1178, 273] width 8 height 10
